Goal: Task Accomplishment & Management: Use online tool/utility

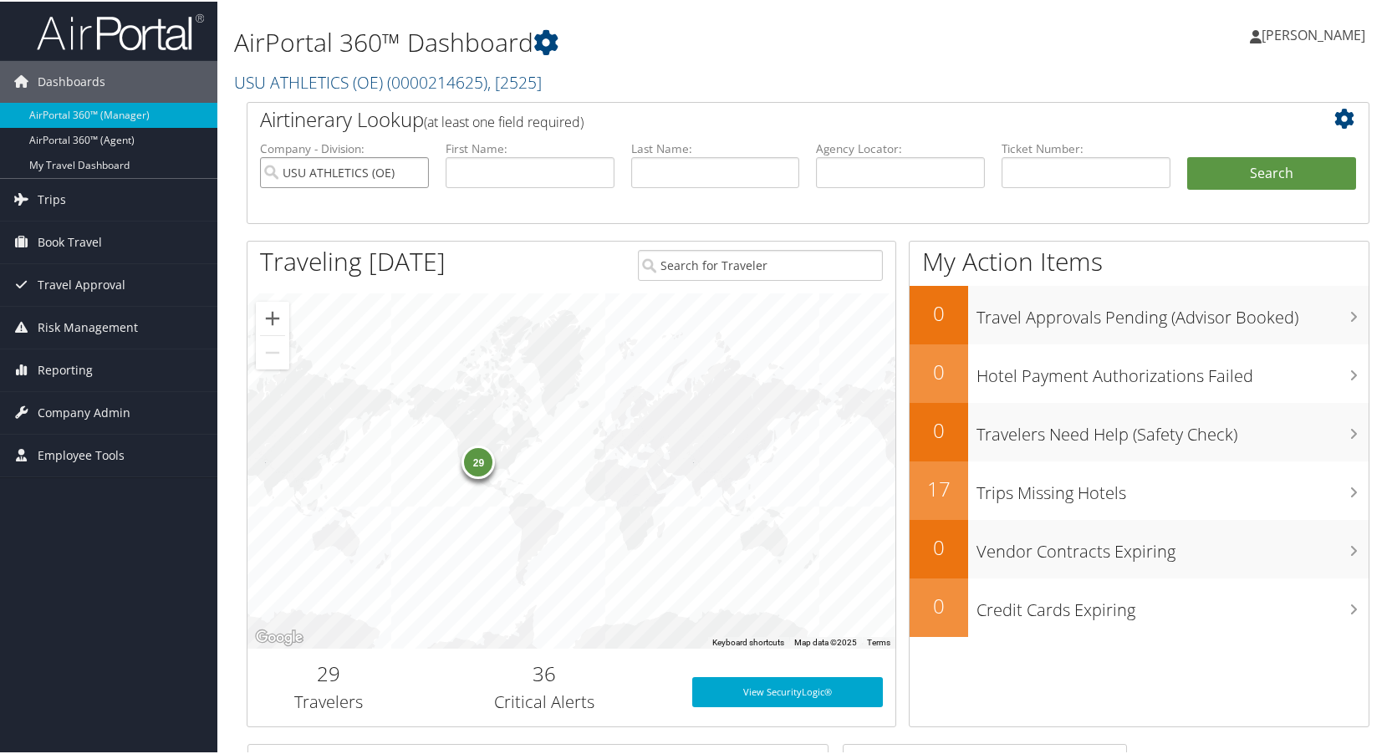
click at [412, 170] on input "USU ATHLETICS (OE)" at bounding box center [344, 171] width 169 height 31
click at [929, 176] on input "text" at bounding box center [900, 171] width 169 height 31
type input "d9my4q"
click at [1187, 156] on button "Search" at bounding box center [1271, 172] width 169 height 33
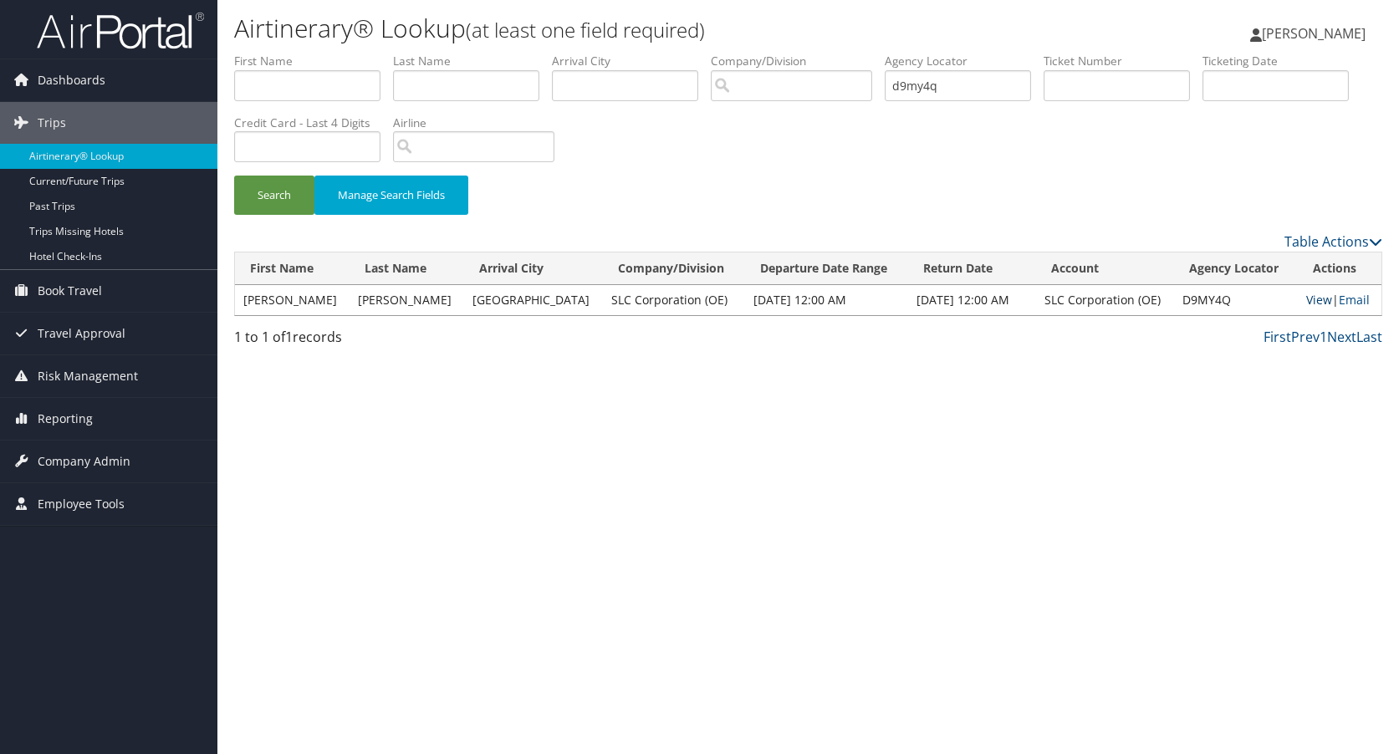
click at [1310, 299] on link "View" at bounding box center [1319, 300] width 26 height 16
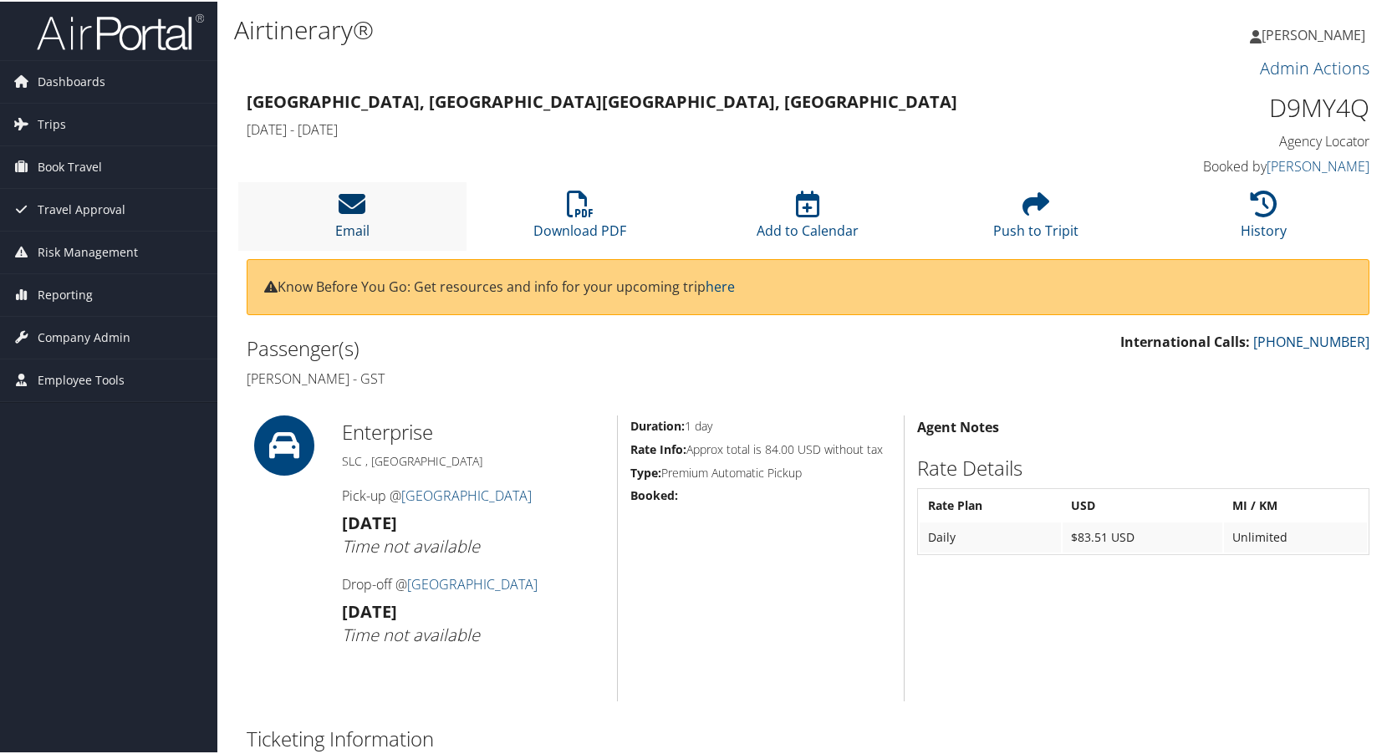
click at [361, 202] on icon at bounding box center [352, 202] width 27 height 27
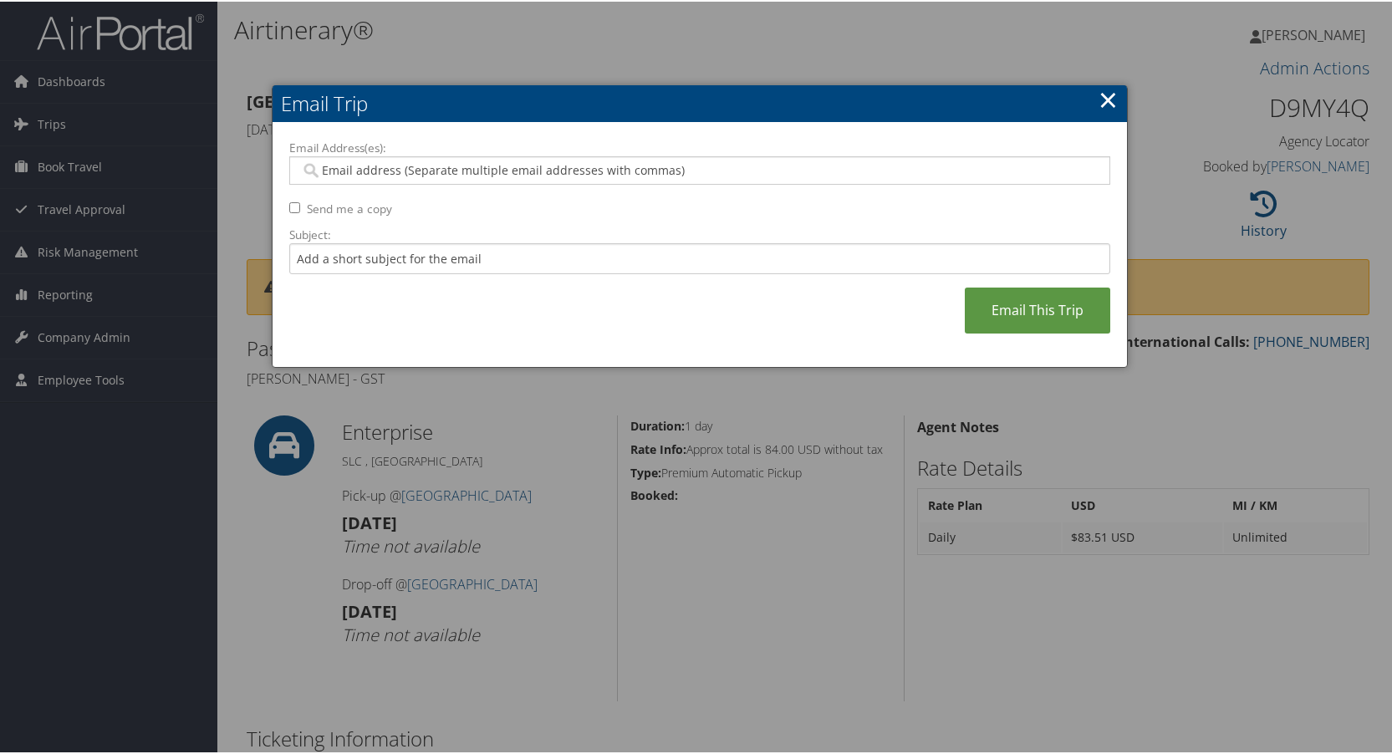
click at [291, 206] on input "Send me a copy" at bounding box center [294, 206] width 11 height 11
checkbox input "true"
click at [1040, 313] on link "Email This Trip" at bounding box center [1037, 309] width 145 height 46
